Goal: Transaction & Acquisition: Purchase product/service

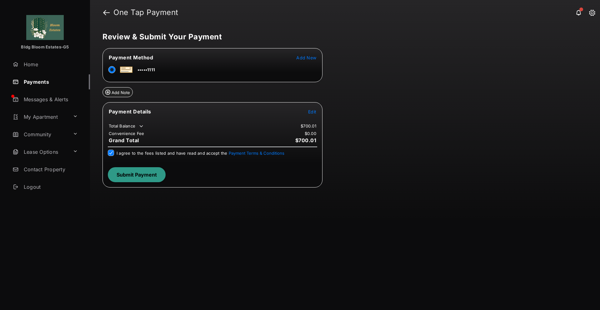
click at [136, 176] on button "Submit Payment" at bounding box center [137, 174] width 58 height 15
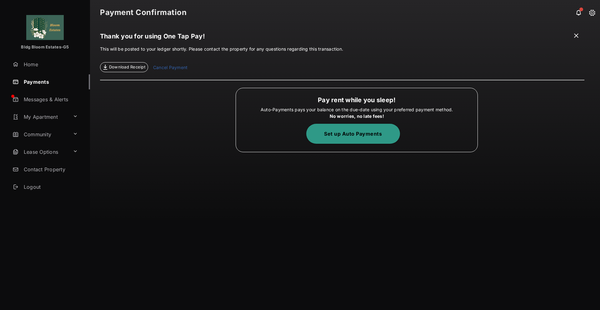
click at [37, 115] on link "My Apartment" at bounding box center [40, 116] width 60 height 15
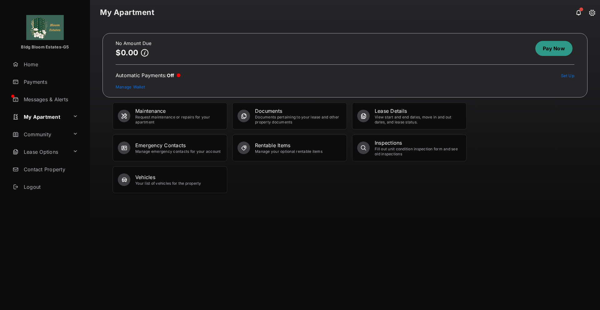
click at [273, 116] on div "Documents pertaining to your lease and other property documents" at bounding box center [298, 120] width 87 height 10
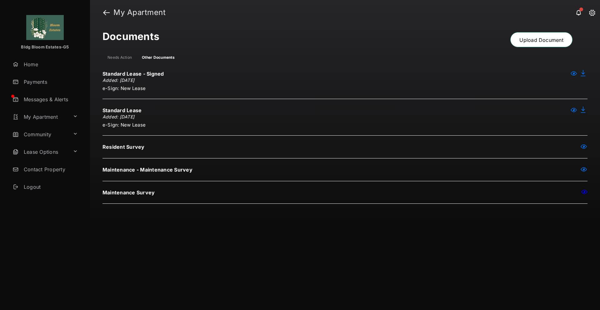
click at [117, 55] on div "Needs Action" at bounding box center [119, 57] width 24 height 5
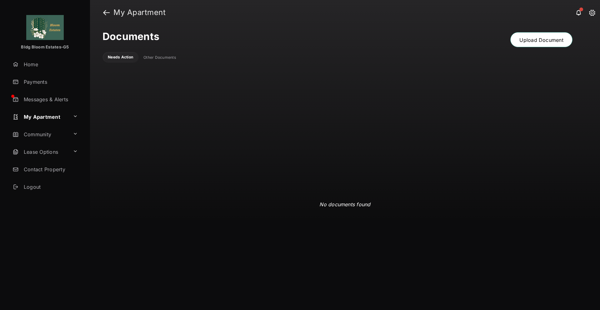
click at [38, 100] on link "Messages & Alerts" at bounding box center [50, 99] width 80 height 15
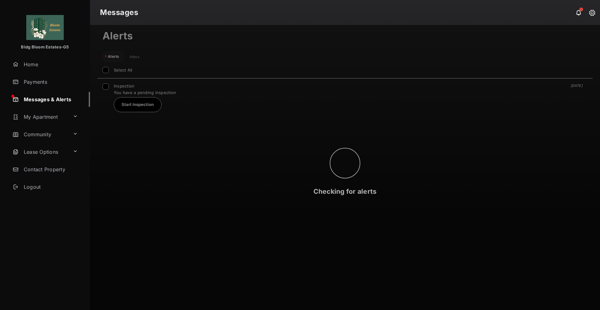
scroll to position [172, 495]
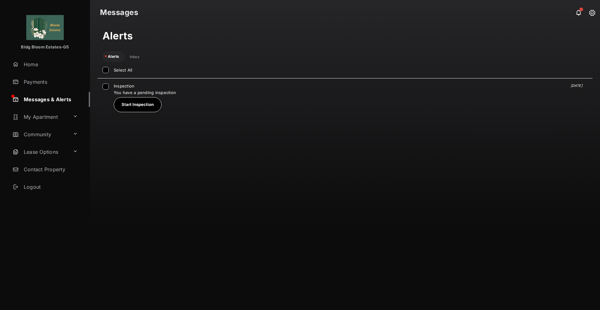
click at [31, 61] on link "Home" at bounding box center [50, 64] width 80 height 15
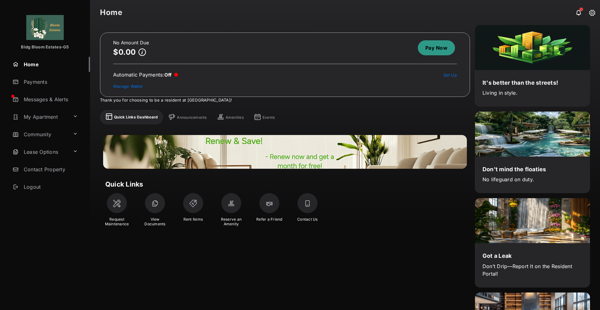
click at [49, 173] on link "Contact Property" at bounding box center [50, 169] width 80 height 15
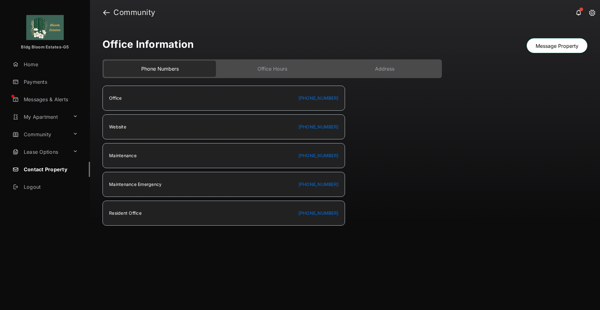
click at [36, 153] on link "Lease Options" at bounding box center [40, 151] width 60 height 15
